Goal: Task Accomplishment & Management: Manage account settings

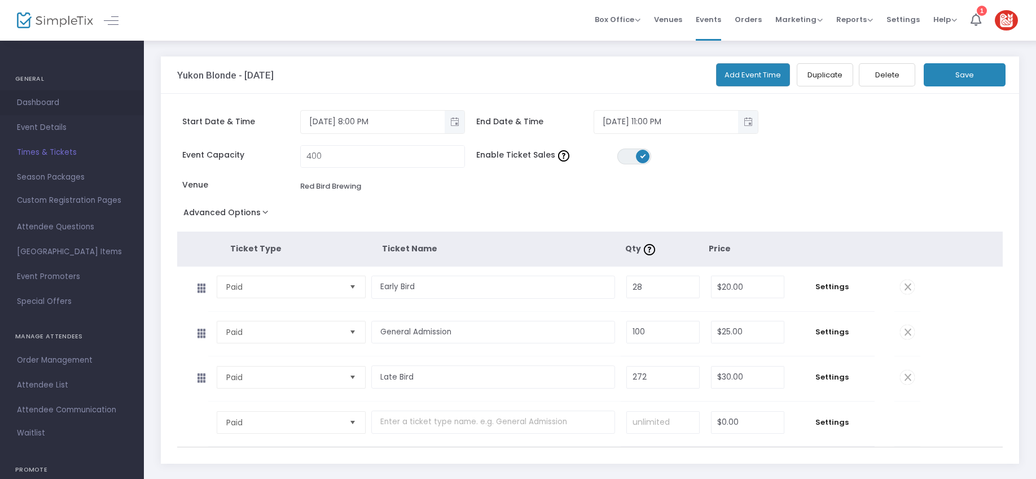
click at [42, 102] on span "Dashboard" at bounding box center [72, 102] width 110 height 15
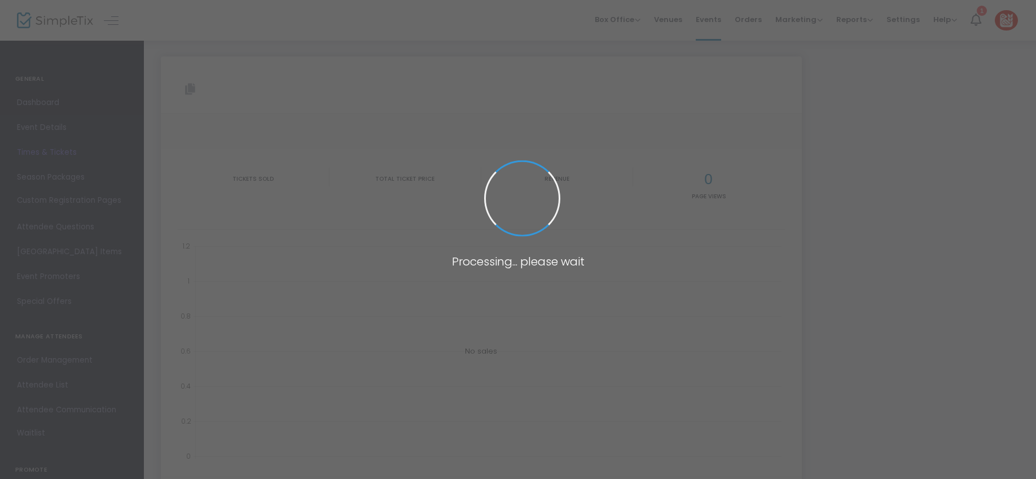
type input "[URL][DOMAIN_NAME][DATE]"
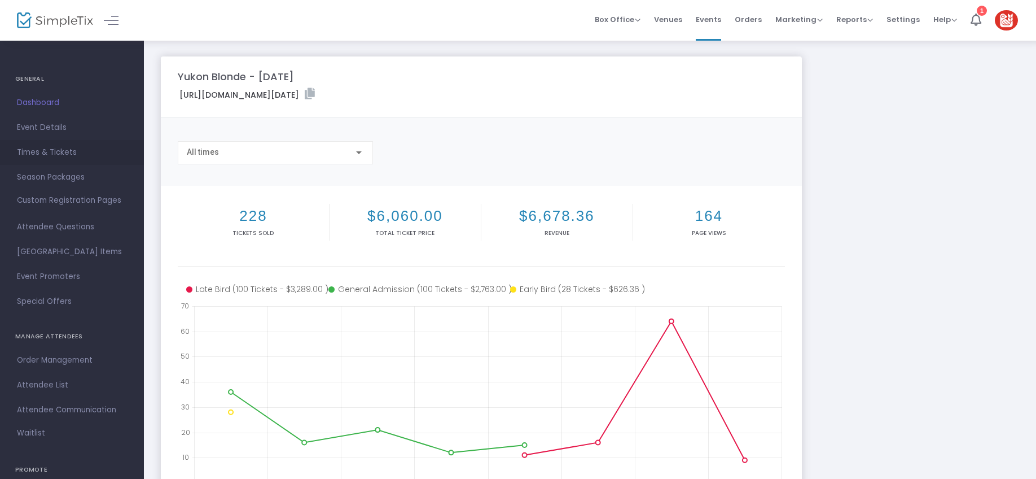
click at [47, 153] on span "Times & Tickets" at bounding box center [72, 152] width 110 height 15
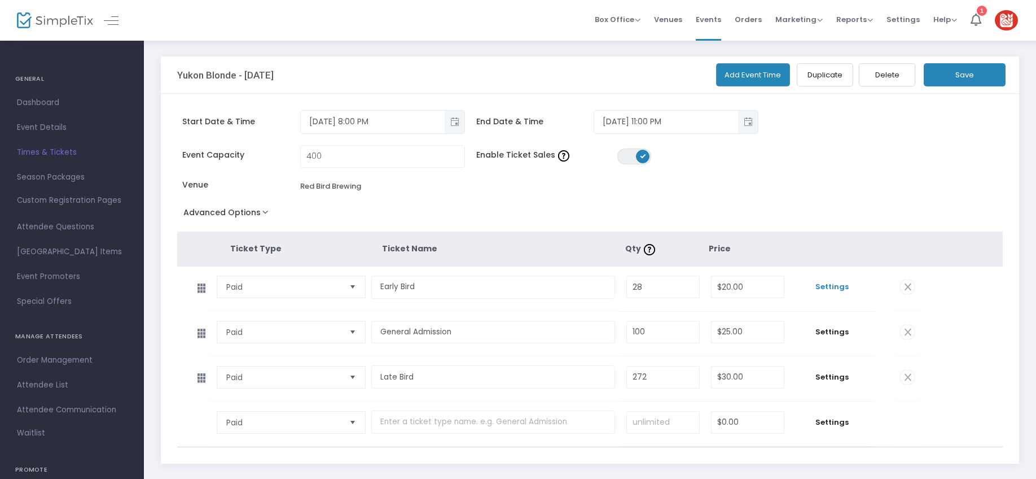
drag, startPoint x: 840, startPoint y: 283, endPoint x: 835, endPoint y: 282, distance: 5.8
click at [840, 283] on span "Settings" at bounding box center [832, 286] width 73 height 11
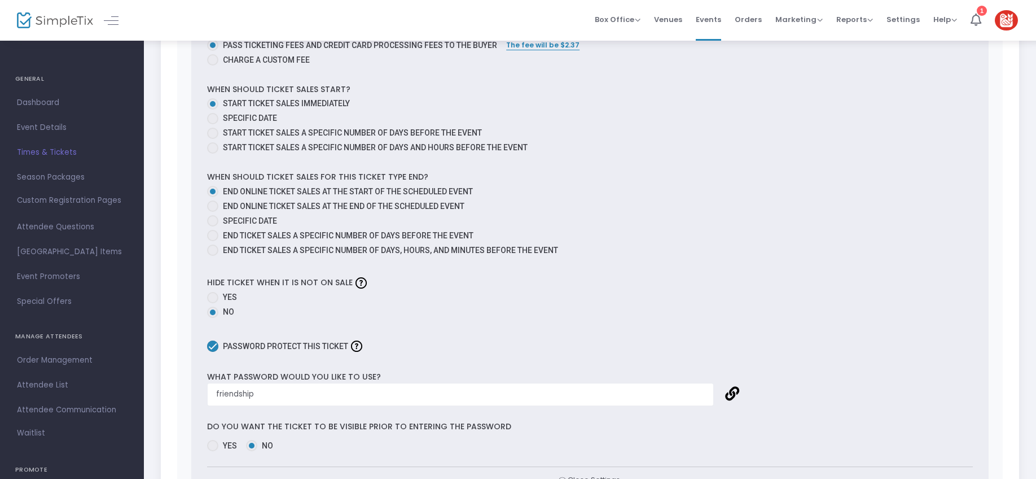
scroll to position [591, 0]
click at [212, 346] on span at bounding box center [212, 345] width 11 height 11
click at [212, 351] on input "Password protect this ticket" at bounding box center [212, 351] width 1 height 1
checkbox input "false"
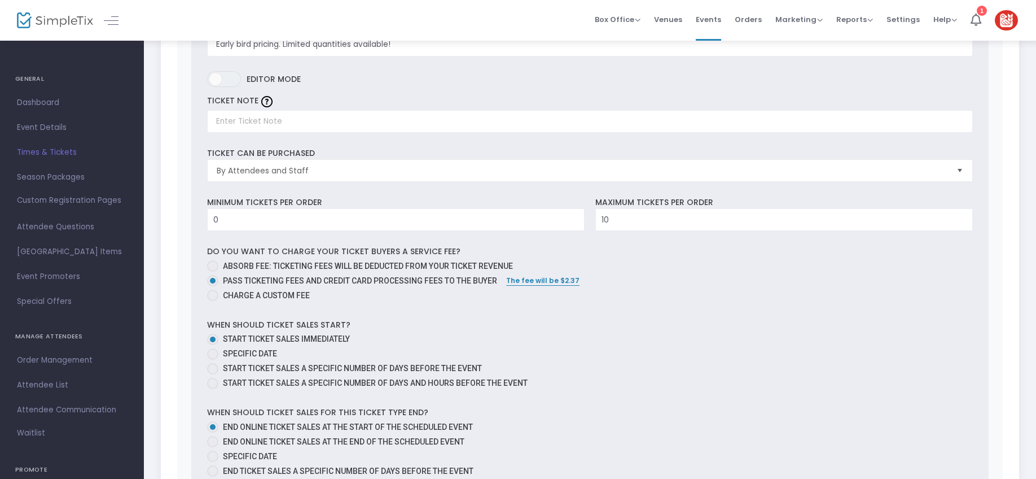
scroll to position [0, 0]
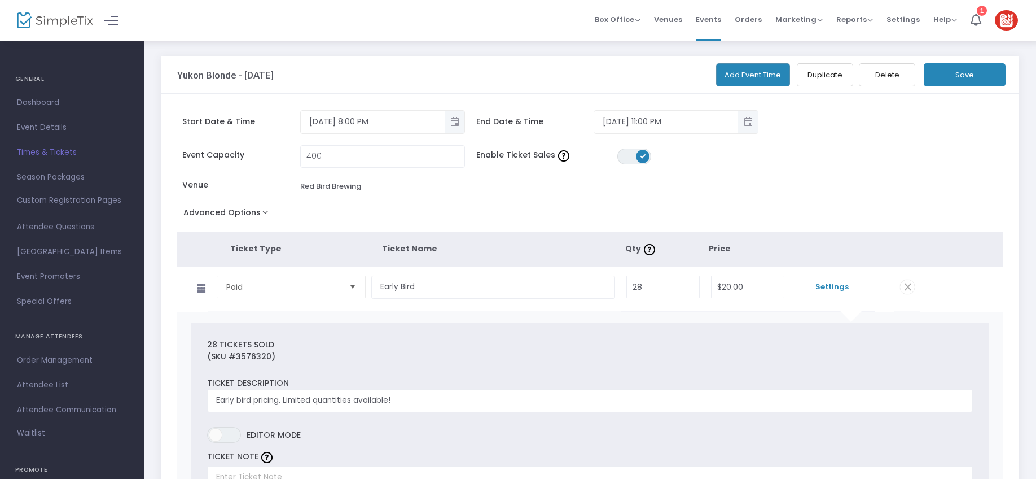
click at [964, 74] on button "Save" at bounding box center [965, 74] width 82 height 23
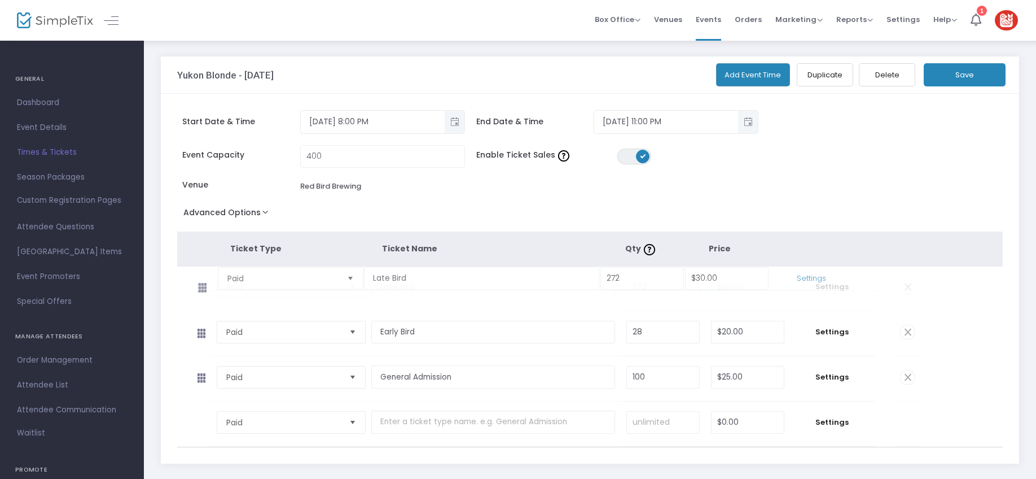
drag, startPoint x: 201, startPoint y: 379, endPoint x: 202, endPoint y: 288, distance: 90.9
click at [943, 73] on button "Save" at bounding box center [965, 74] width 82 height 23
